Goal: Information Seeking & Learning: Learn about a topic

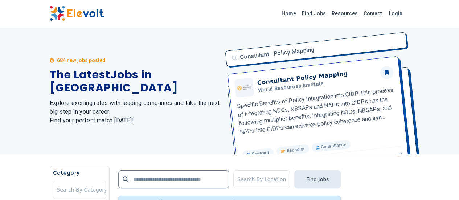
click at [216, 25] on div "Home Find Jobs Resources Contact Login" at bounding box center [229, 13] width 459 height 27
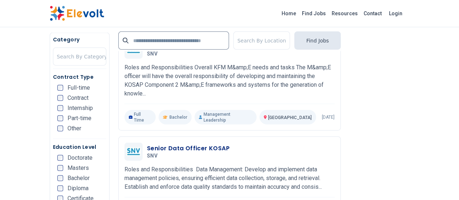
scroll to position [813, 0]
click at [148, 144] on h3 "Senior Data Officer KOSAP" at bounding box center [188, 148] width 83 height 9
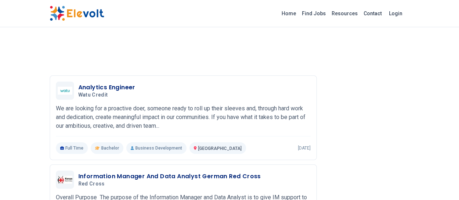
scroll to position [1075, 0]
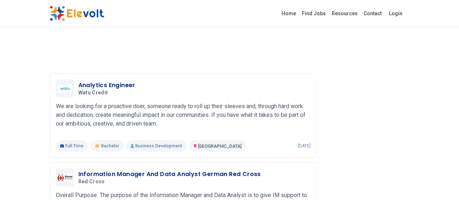
click at [207, 191] on p "Overall Purpose The purpose of the Information Manager and Data Analyst is to g…" at bounding box center [183, 204] width 255 height 26
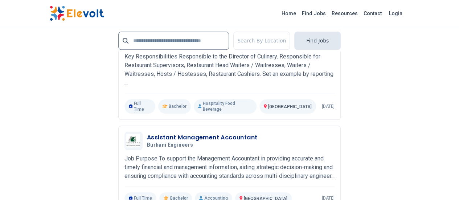
scroll to position [1652, 0]
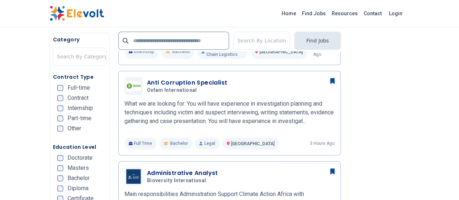
scroll to position [266, 0]
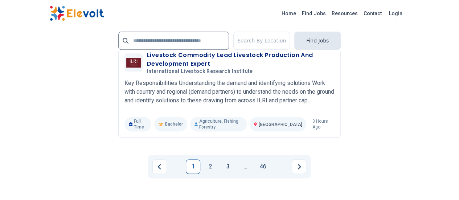
scroll to position [1738, 0]
click at [209, 158] on link "2" at bounding box center [210, 165] width 15 height 15
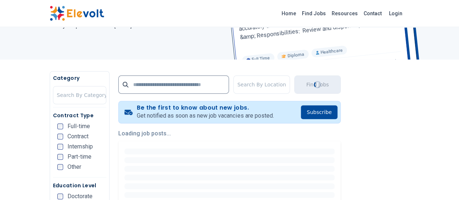
scroll to position [0, 0]
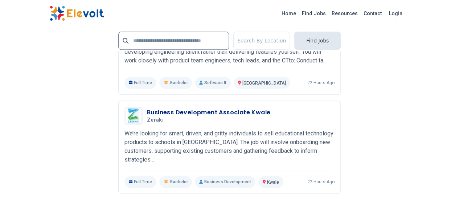
scroll to position [1634, 0]
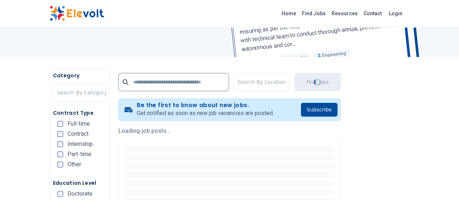
scroll to position [116, 0]
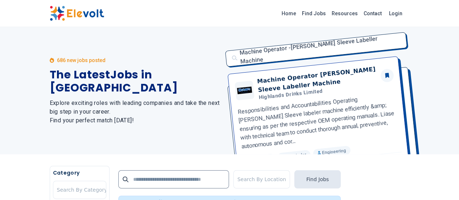
scroll to position [1, 0]
